Goal: Transaction & Acquisition: Purchase product/service

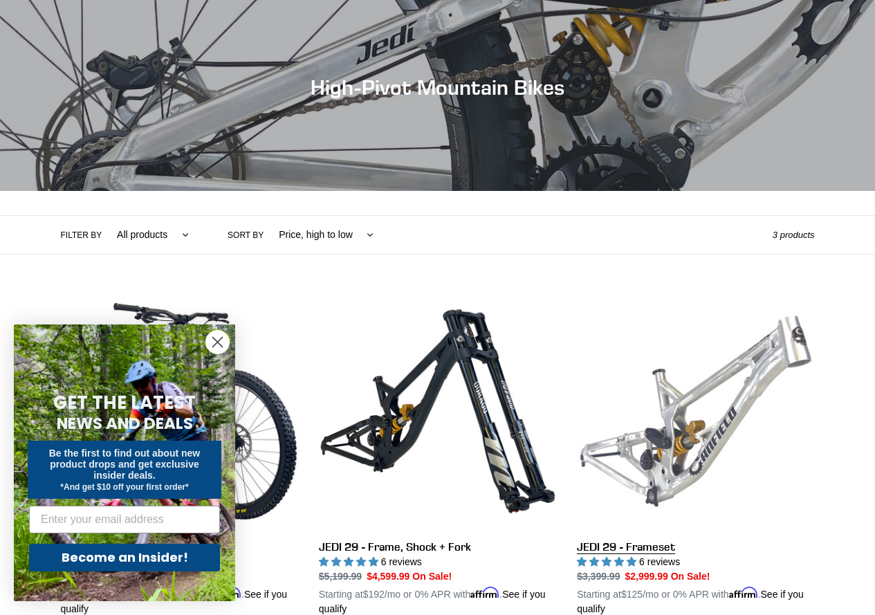
scroll to position [207, 0]
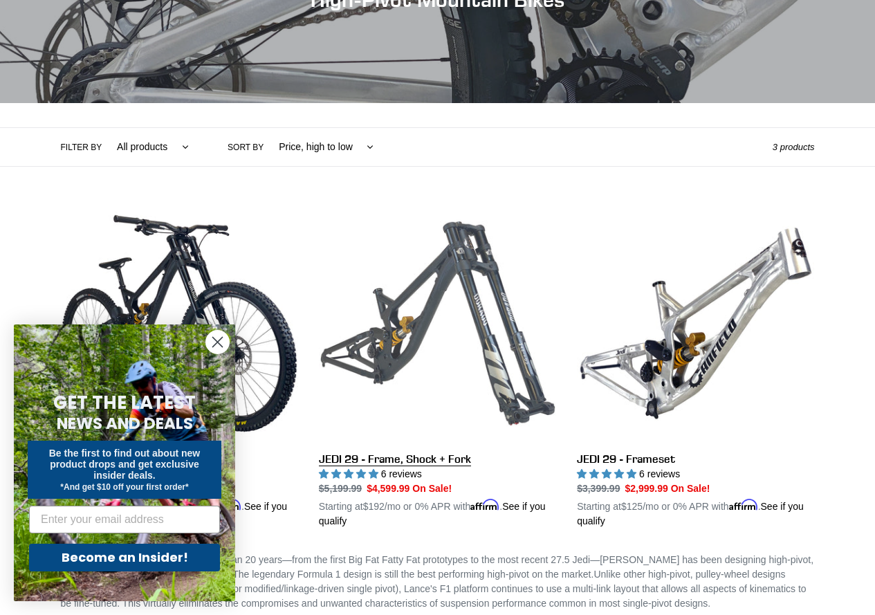
drag, startPoint x: 454, startPoint y: 346, endPoint x: 447, endPoint y: 345, distance: 7.7
click at [454, 346] on link "JEDI 29 - Frame, Shock + Fork" at bounding box center [437, 367] width 237 height 324
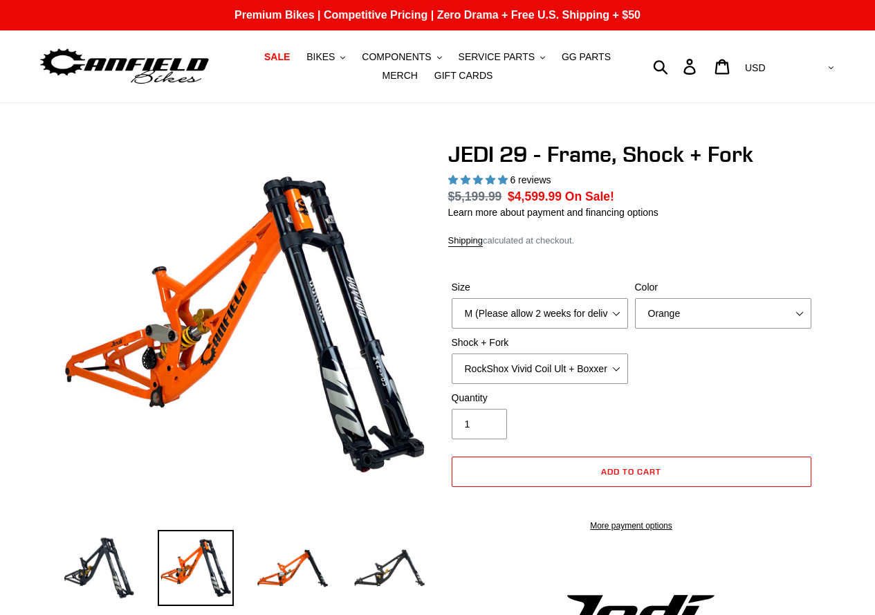
select select "highest-rating"
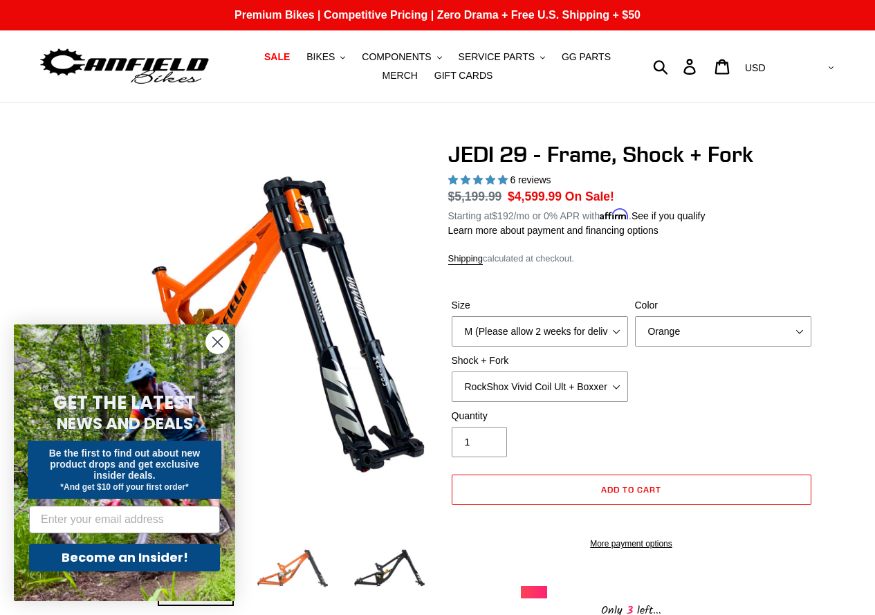
click at [299, 557] on img at bounding box center [292, 568] width 76 height 76
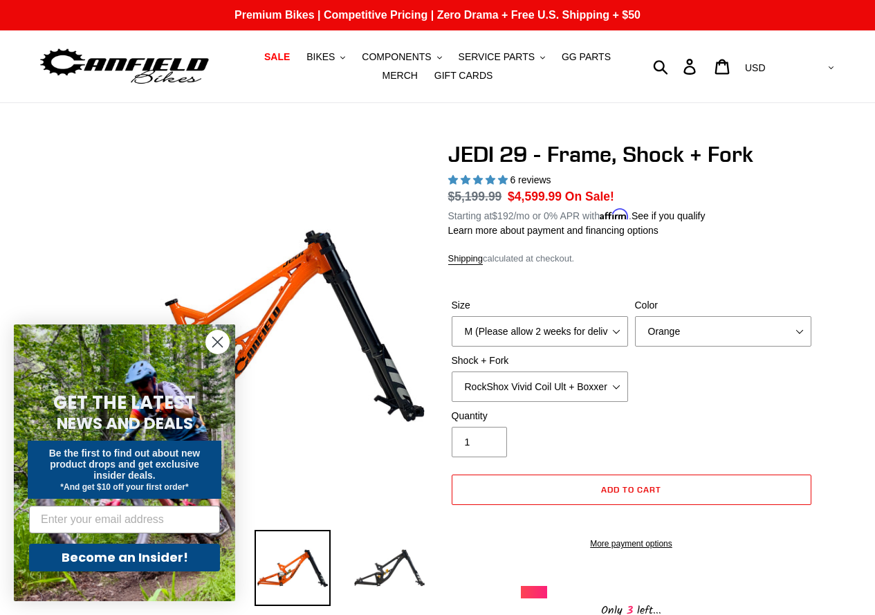
click at [216, 346] on circle "Close dialog" at bounding box center [217, 342] width 23 height 23
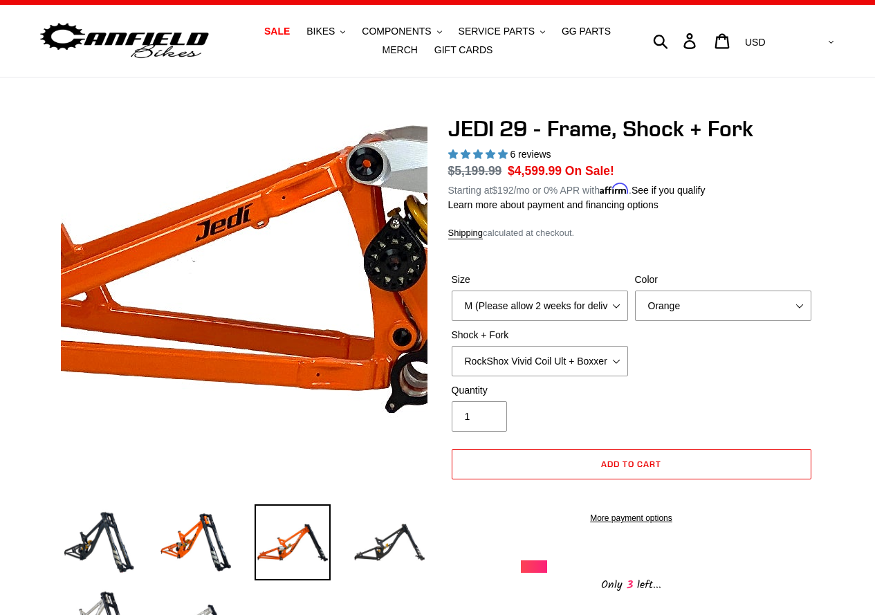
scroll to position [69, 0]
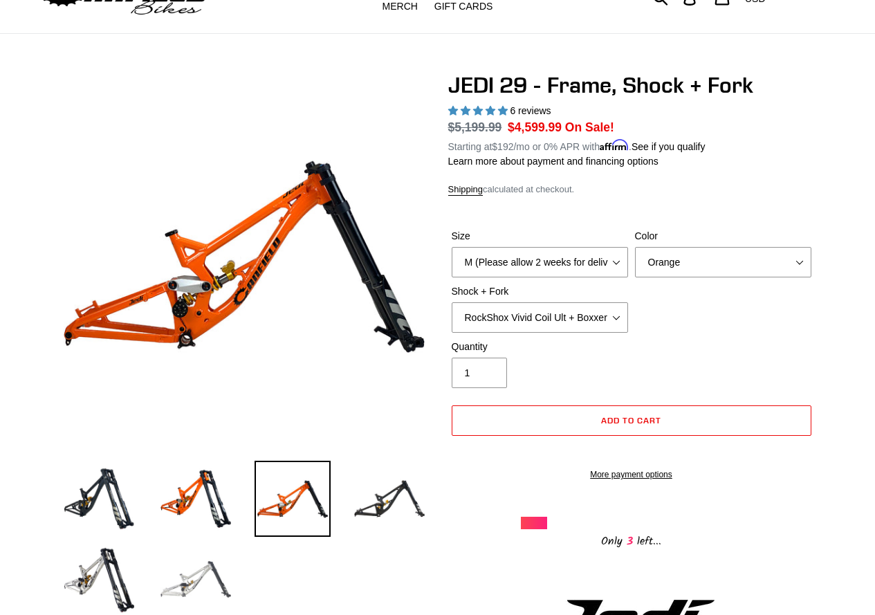
click at [189, 581] on img at bounding box center [196, 579] width 76 height 76
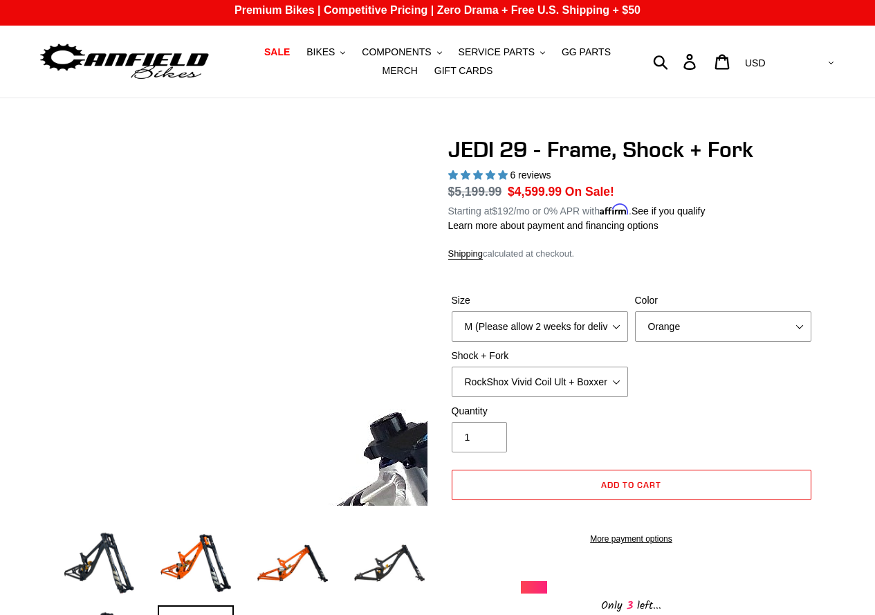
scroll to position [0, 0]
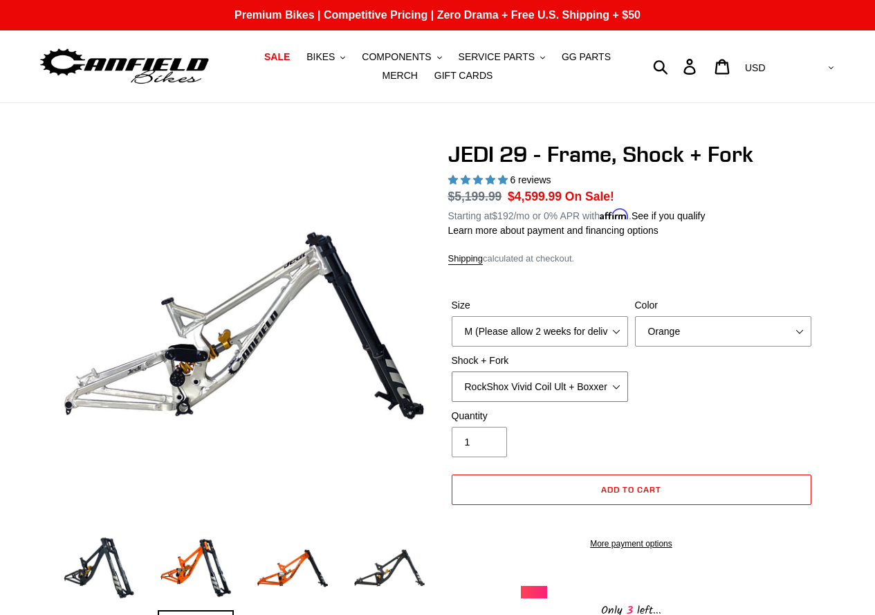
click at [575, 383] on select "RockShox Vivid Coil Ult + Boxxer RC2 C3 Ult Fox DHX2 250x75 + Fox 40 Float Grip…" at bounding box center [540, 386] width 176 height 30
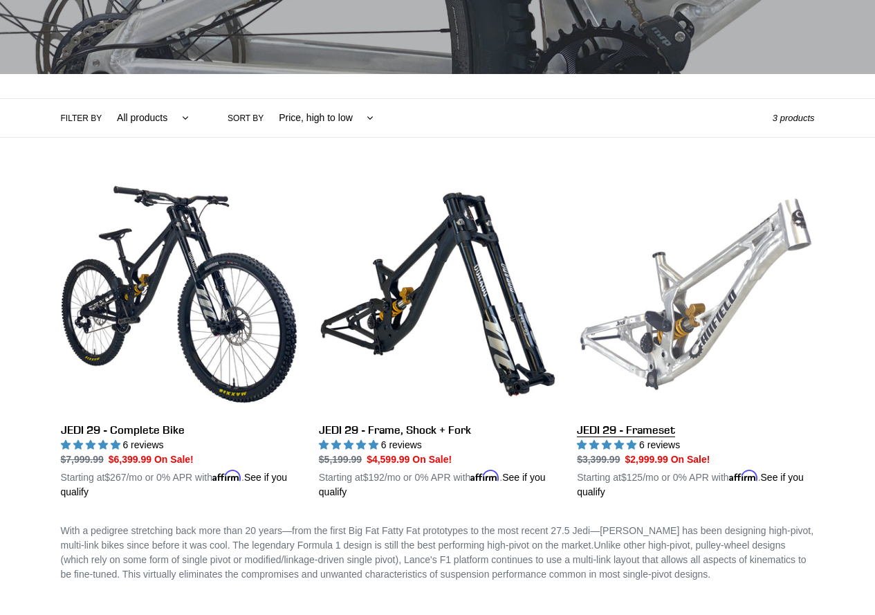
scroll to position [346, 0]
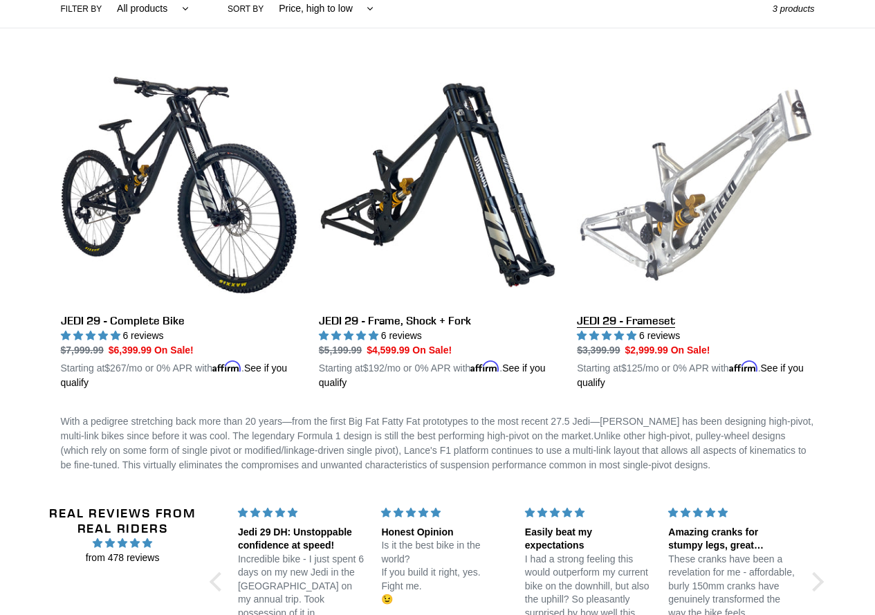
click at [776, 156] on link "JEDI 29 - Frameset" at bounding box center [695, 228] width 237 height 324
click at [686, 153] on link "JEDI 29 - Frameset" at bounding box center [695, 228] width 237 height 324
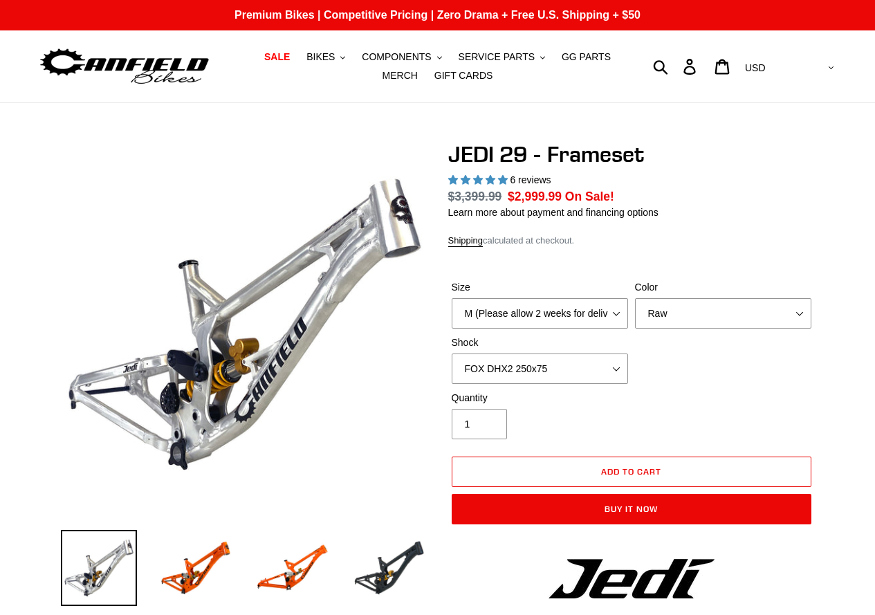
select select "highest-rating"
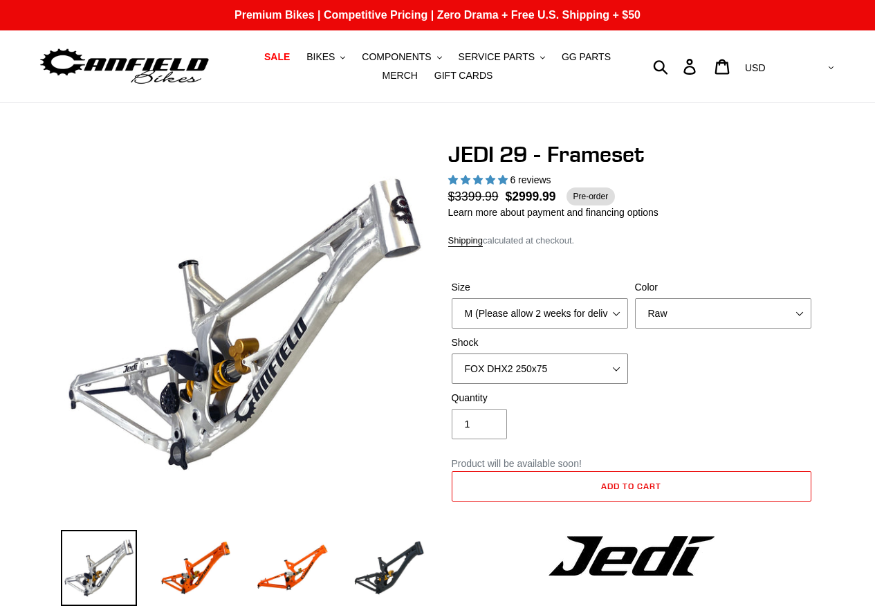
click at [595, 371] on select "No Shock FOX DHX2 250x75 RockShox Vivid Ultimate DH 250x75 EXT e-Storia LOX V3" at bounding box center [540, 368] width 176 height 30
click at [559, 304] on select "M (Please allow 2 weeks for delivery) L (Please allow 2 weeks for delivery) XL" at bounding box center [540, 313] width 176 height 30
select select "L (Please allow 2 weeks for delivery)"
click at [452, 298] on select "M (Please allow 2 weeks for delivery) L (Please allow 2 weeks for delivery) XL" at bounding box center [540, 313] width 176 height 30
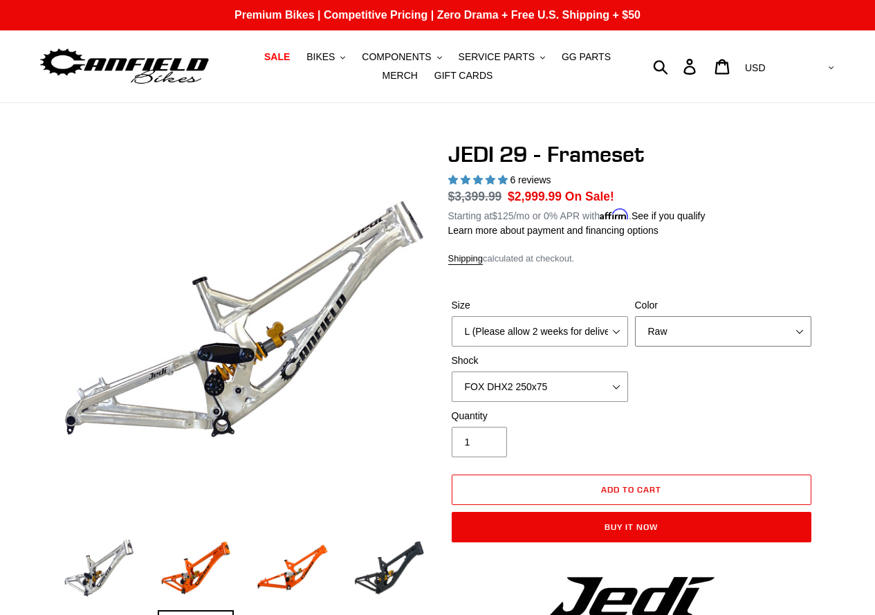
click at [685, 333] on select "Orange Raw Stealth Black" at bounding box center [723, 331] width 176 height 30
click at [635, 316] on select "Orange Raw Stealth Black" at bounding box center [723, 331] width 176 height 30
click at [570, 391] on select "No Shock FOX DHX2 250x75 RockShox Vivid Ultimate DH 250x75 EXT e-Storia LOX V3" at bounding box center [540, 386] width 176 height 30
click at [561, 391] on select "No Shock FOX DHX2 250x75 RockShox Vivid Ultimate DH 250x75 EXT e-Storia LOX V3" at bounding box center [540, 386] width 176 height 30
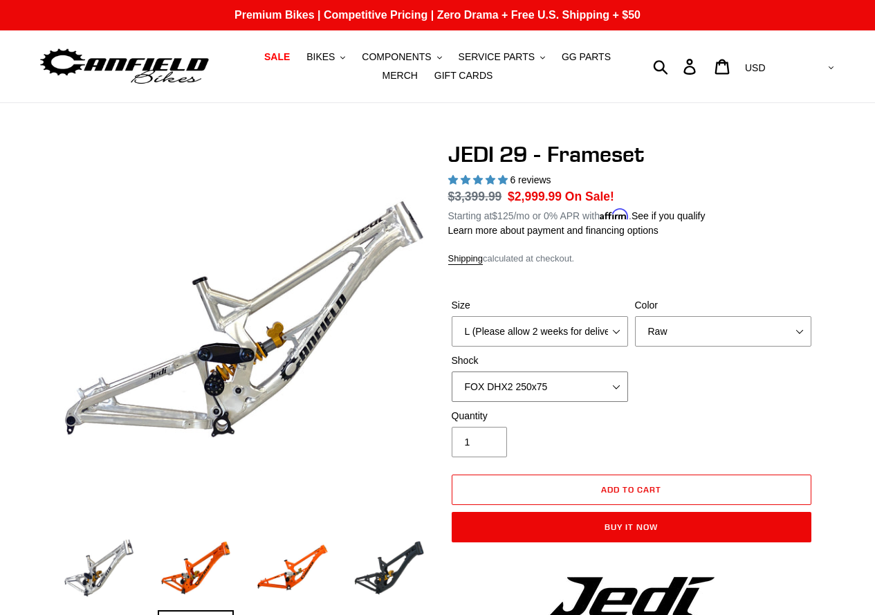
select select "No Shock"
click at [452, 371] on select "No Shock FOX DHX2 250x75 RockShox Vivid Ultimate DH 250x75 EXT e-Storia LOX V3" at bounding box center [540, 386] width 176 height 30
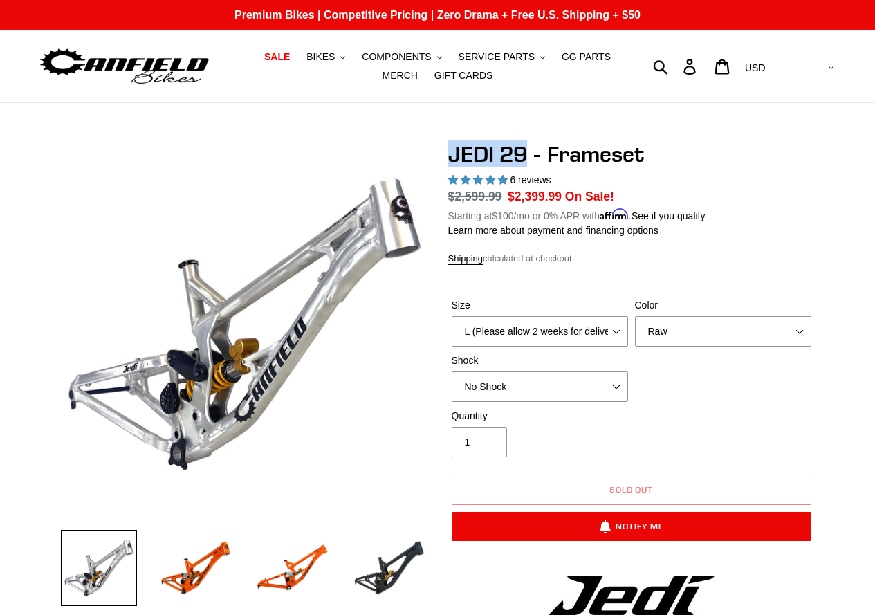
drag, startPoint x: 452, startPoint y: 153, endPoint x: 523, endPoint y: 154, distance: 71.2
click at [523, 154] on h1 "JEDI 29 - Frameset" at bounding box center [631, 154] width 366 height 26
